Goal: Information Seeking & Learning: Learn about a topic

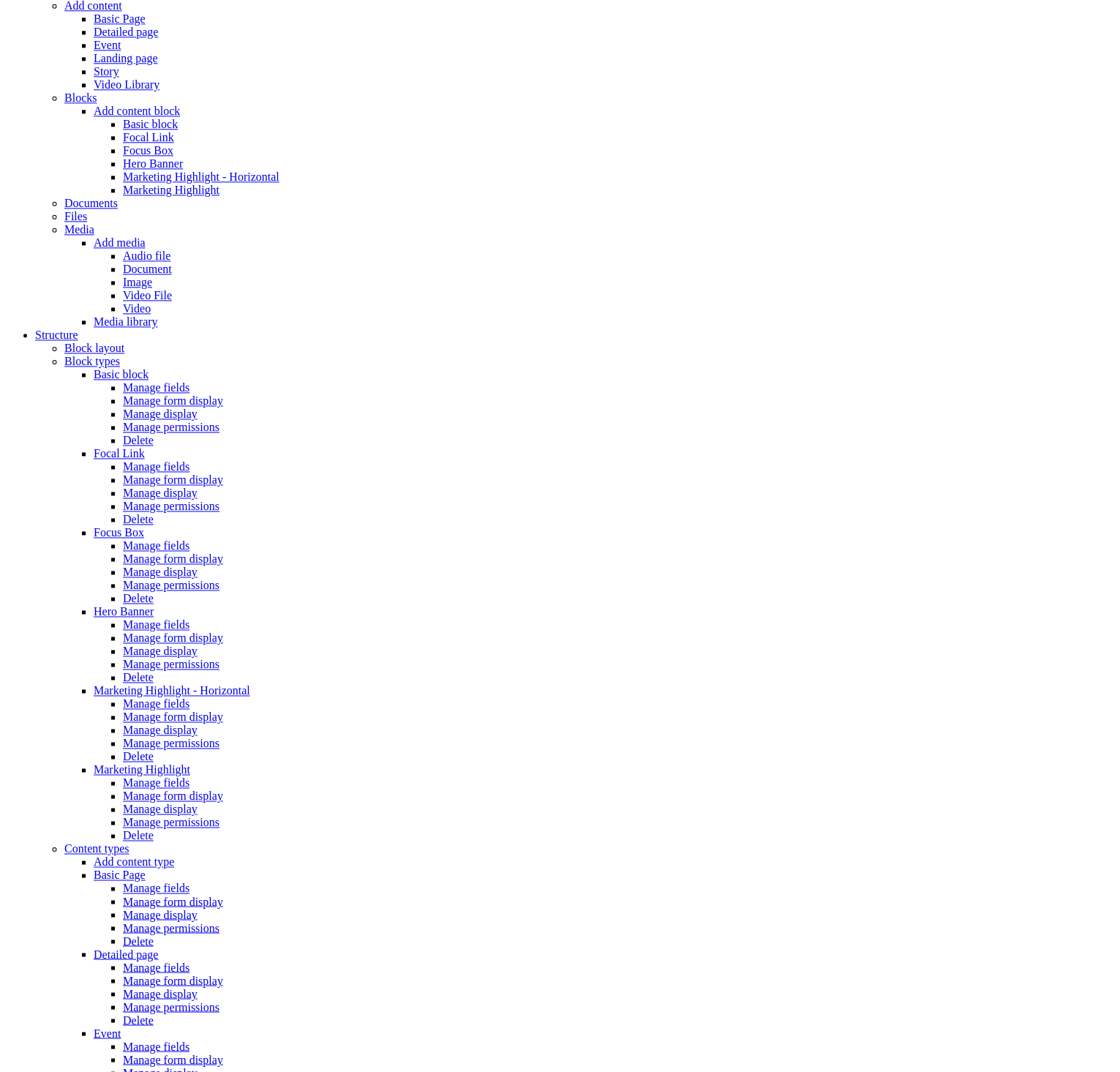
scroll to position [579, 0]
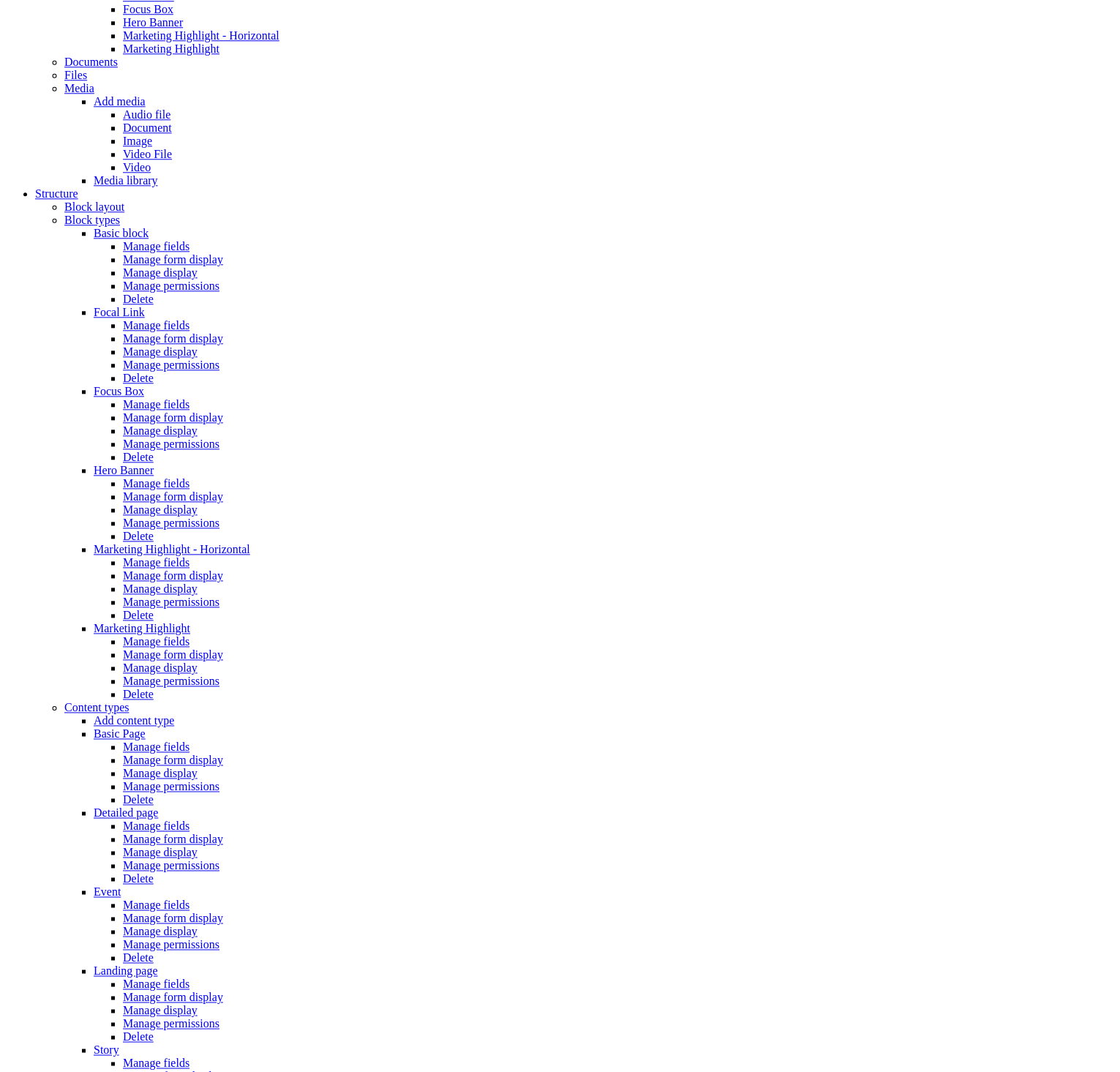
scroll to position [408, 0]
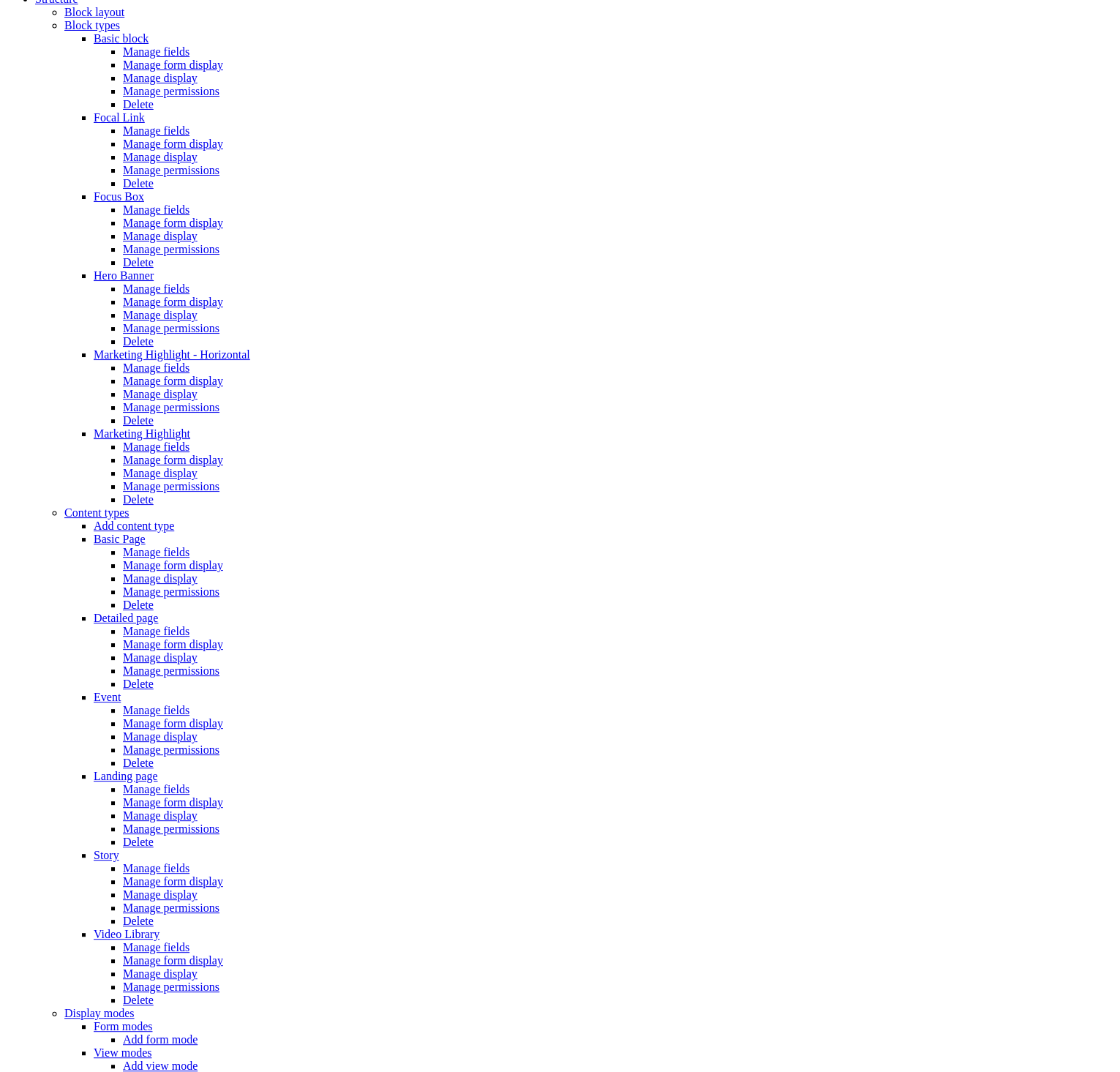
scroll to position [725, 0]
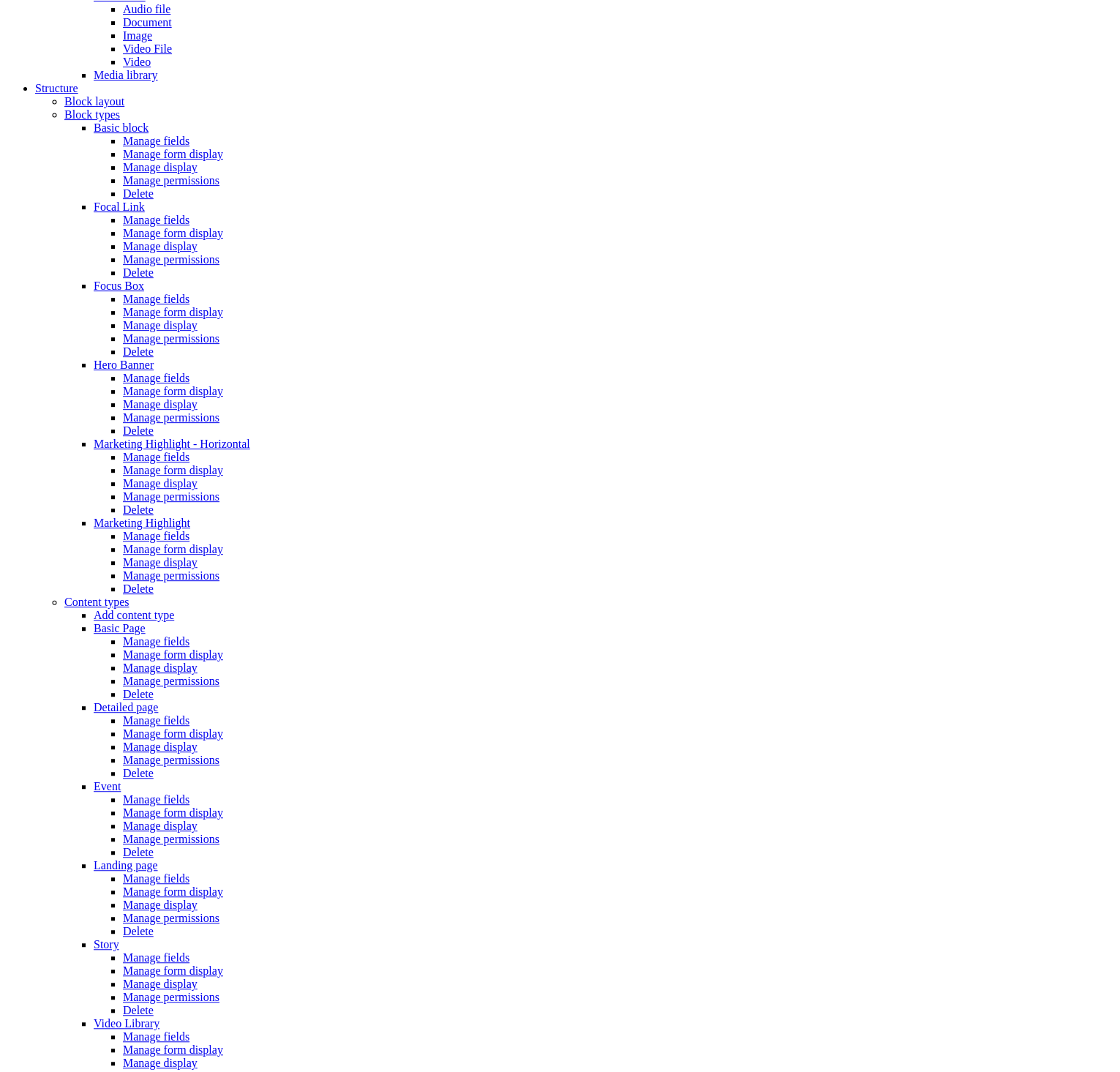
scroll to position [255, 0]
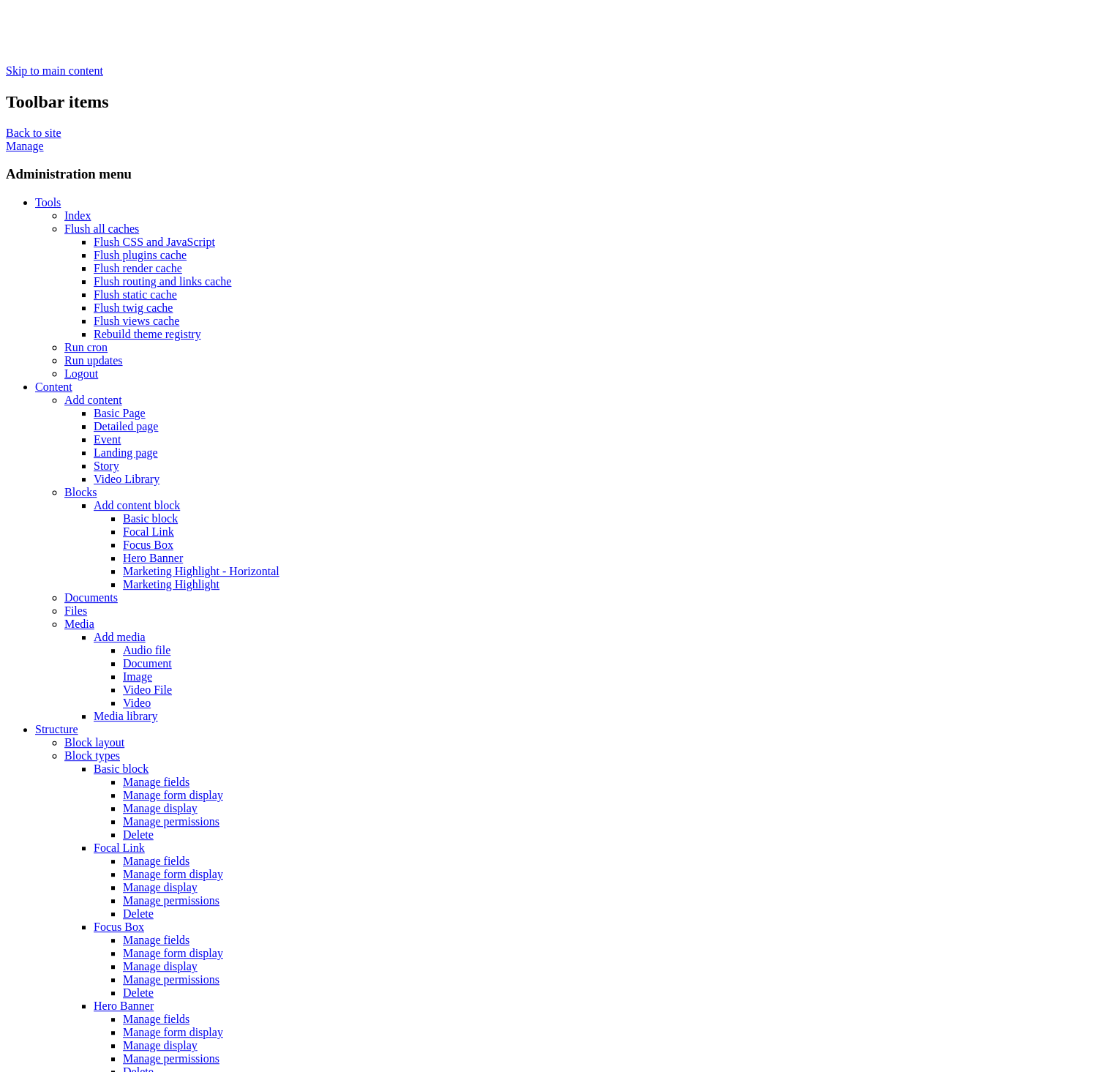
type input "****"
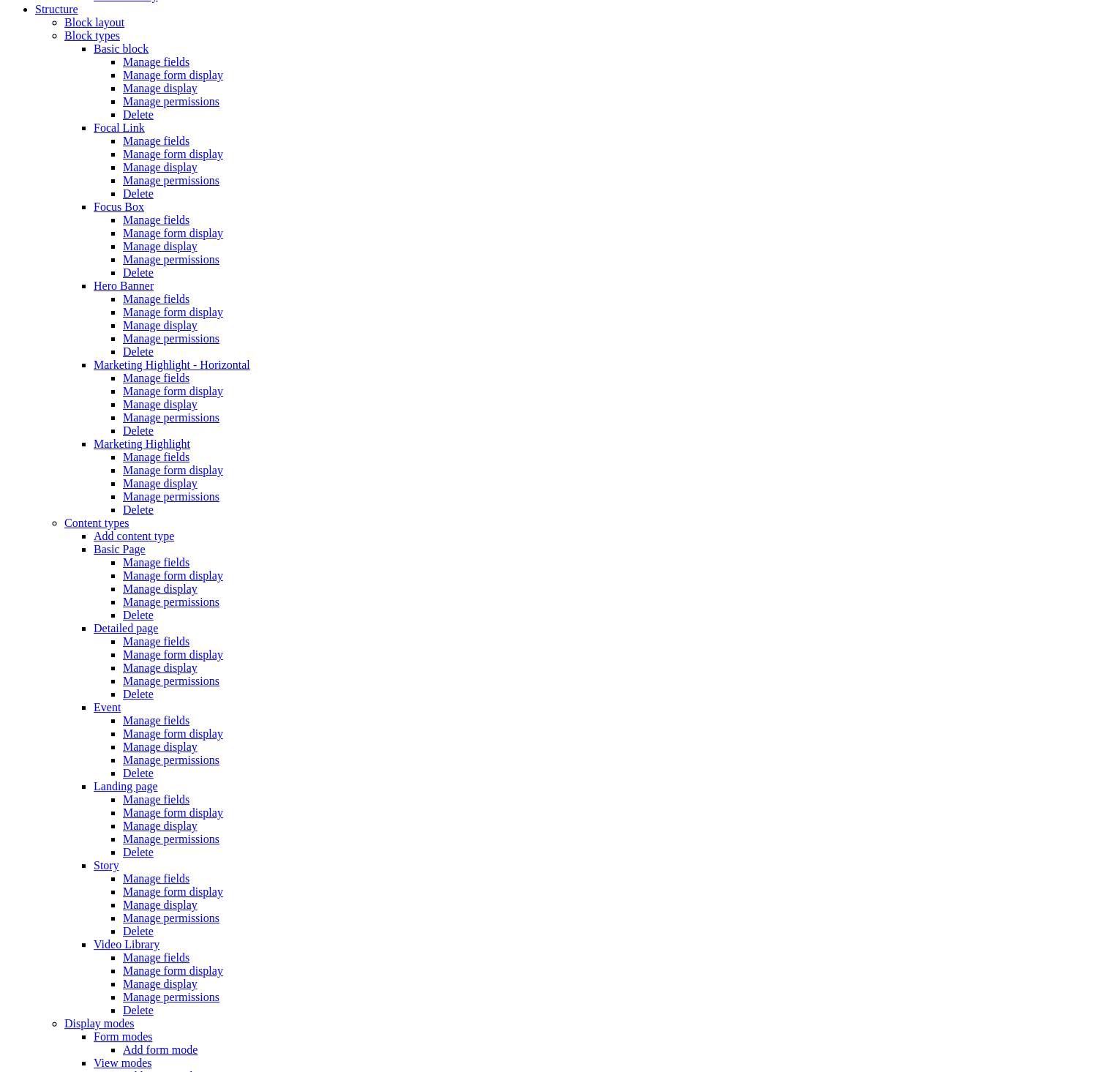
scroll to position [760, 0]
